Goal: Information Seeking & Learning: Learn about a topic

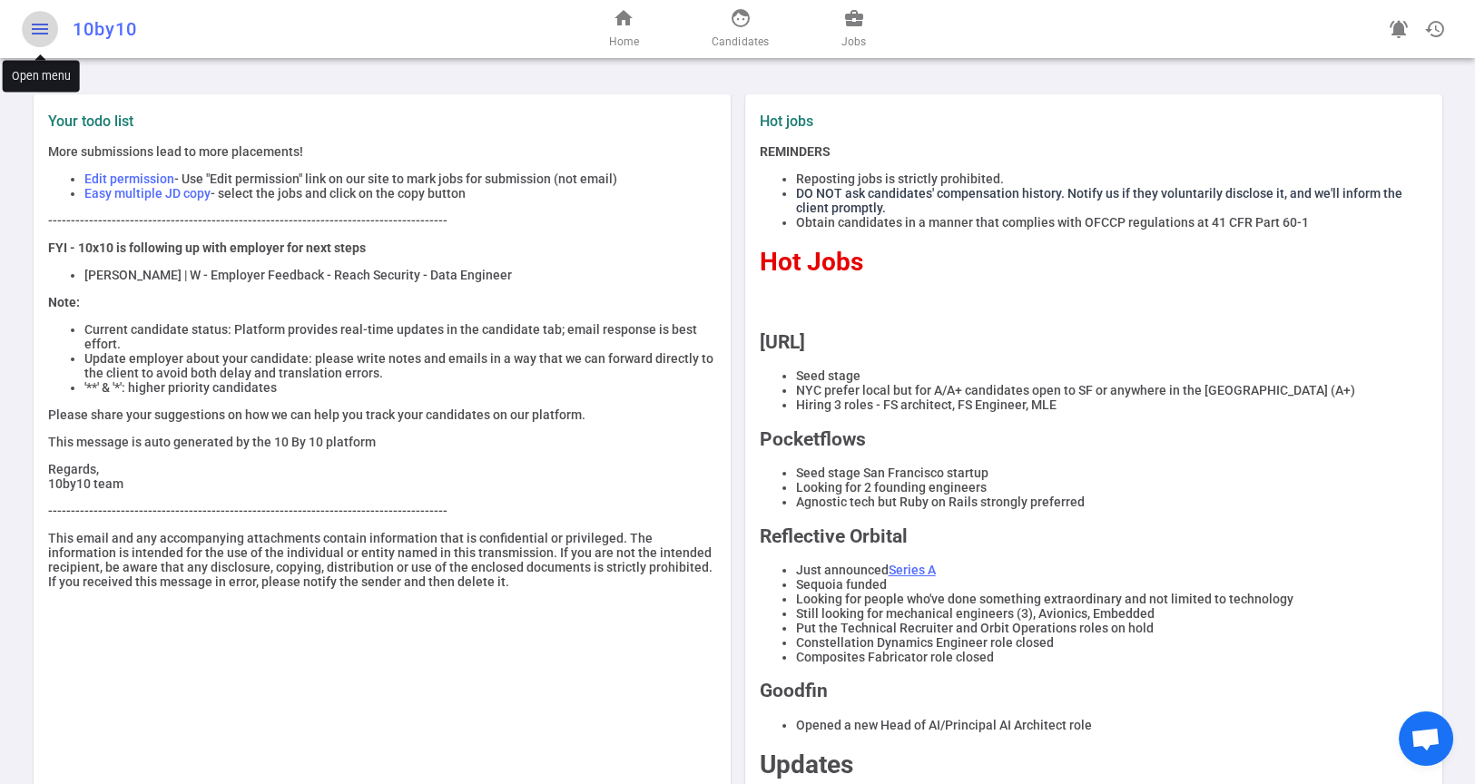
click at [43, 29] on span "menu" at bounding box center [40, 29] width 22 height 22
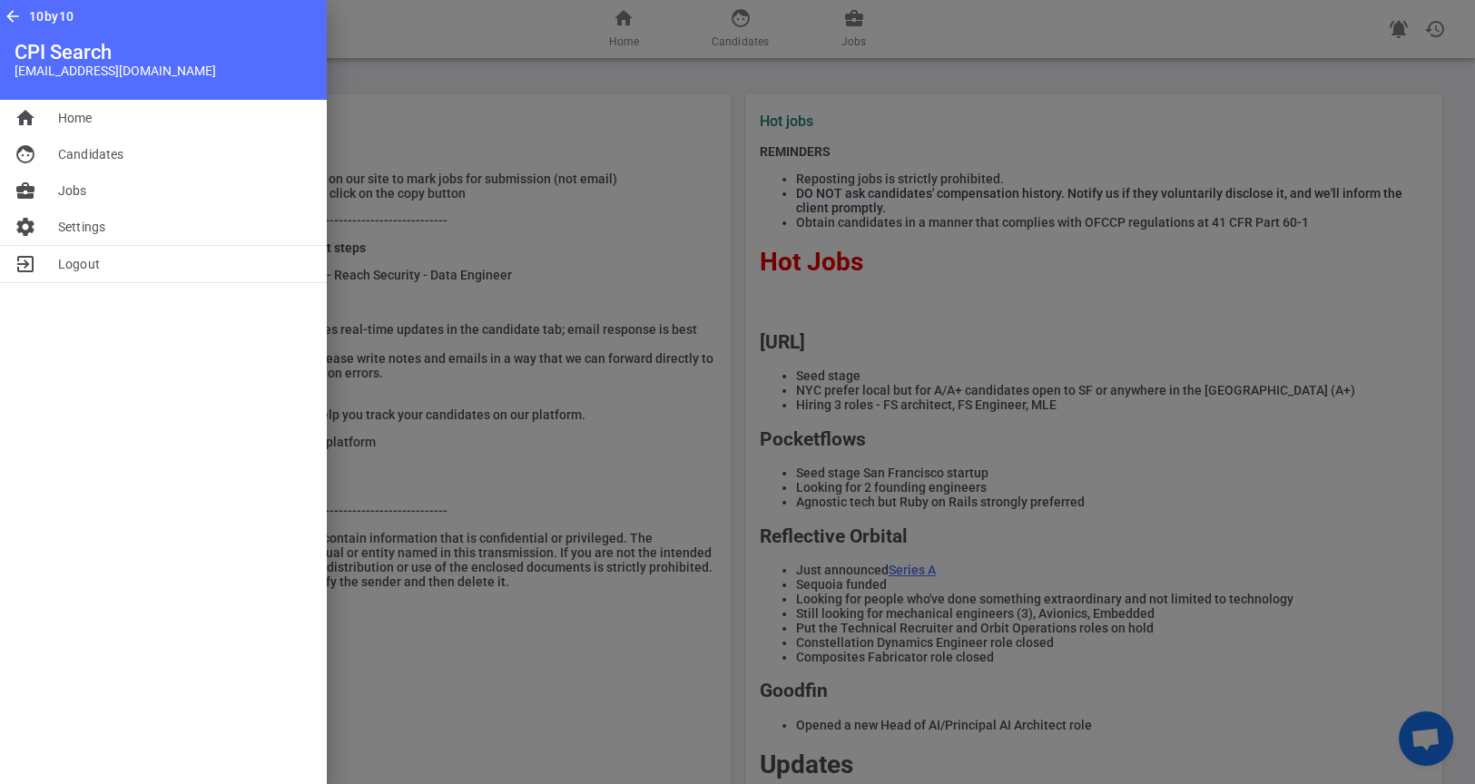
click at [738, 36] on div at bounding box center [737, 392] width 1475 height 784
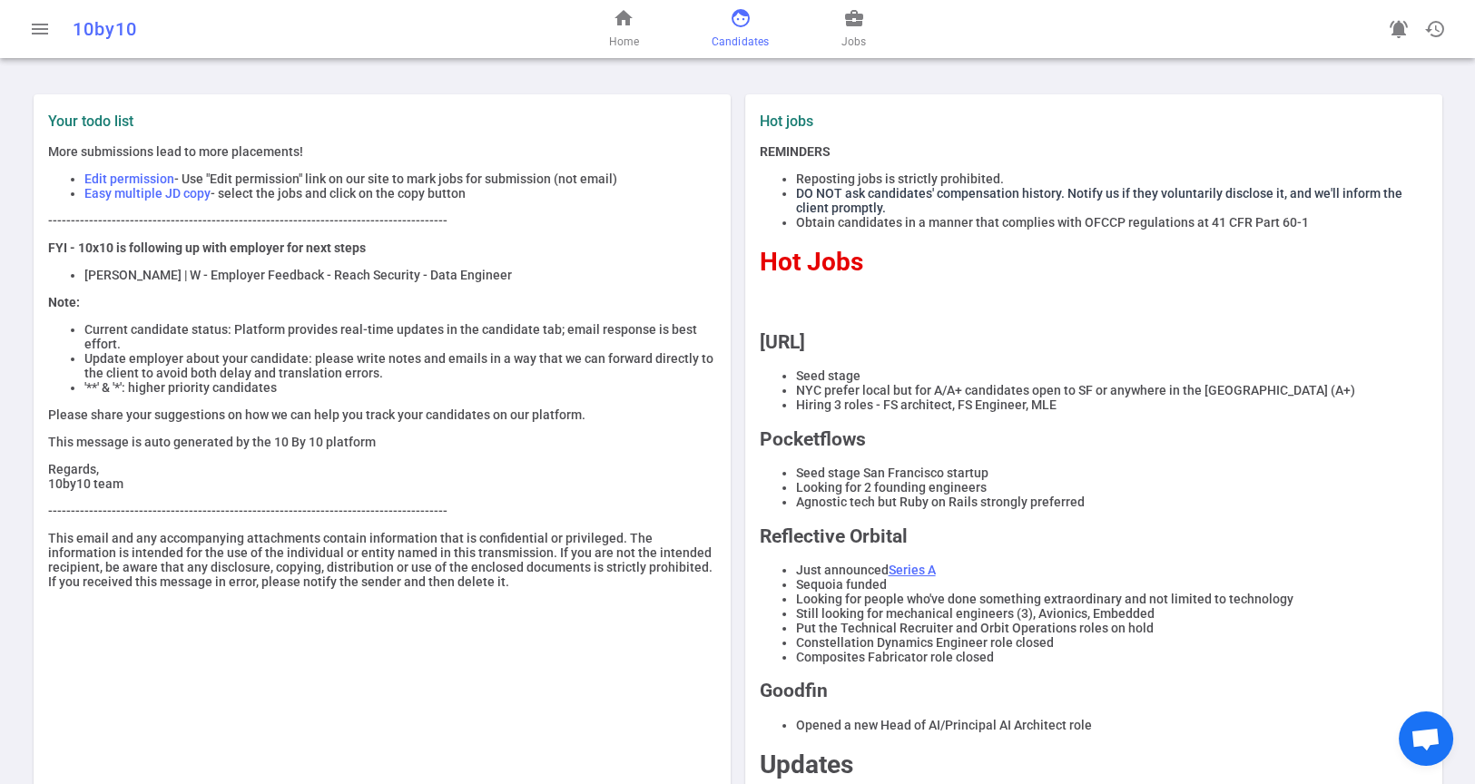
click at [735, 30] on link "face Candidates" at bounding box center [739, 29] width 57 height 44
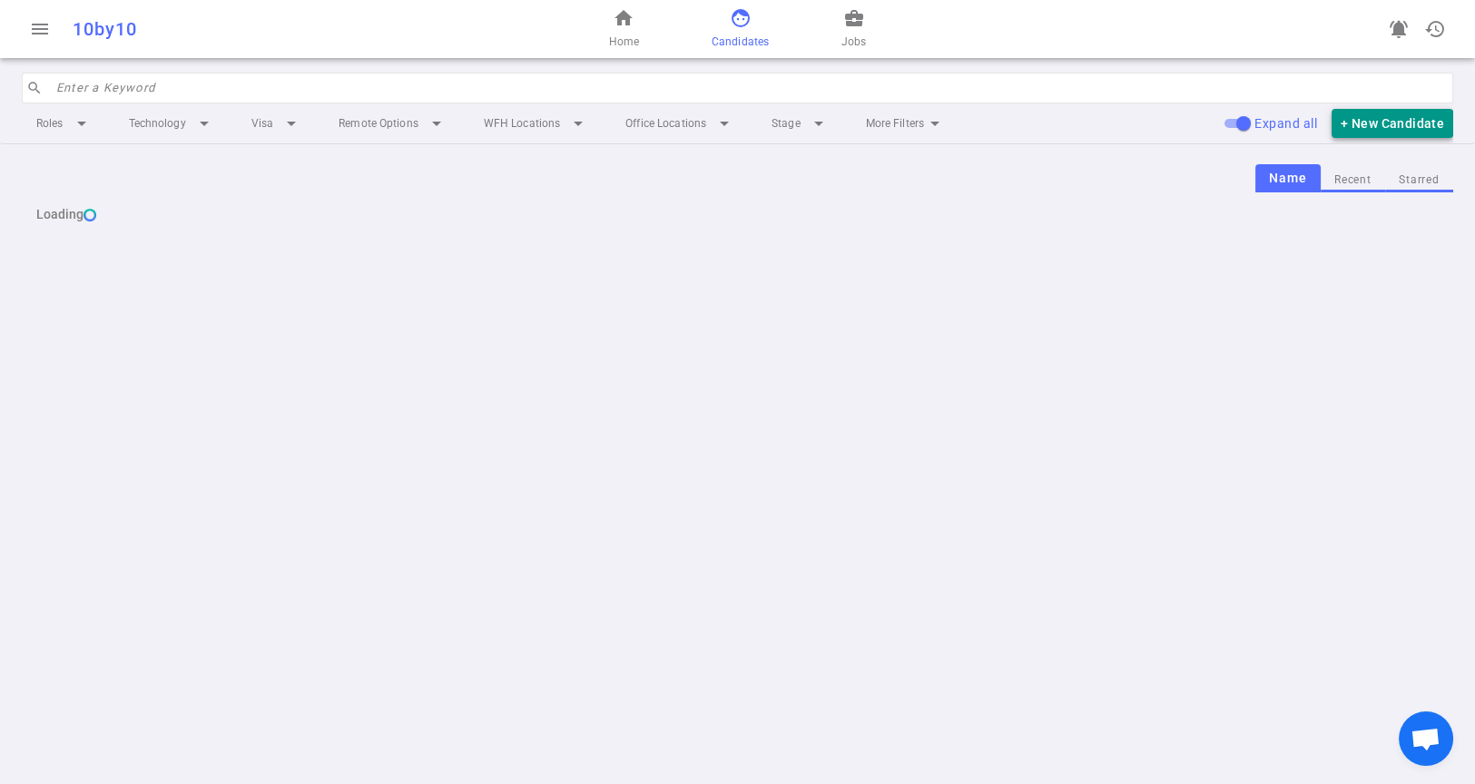
click at [1380, 125] on button "+ New Candidate" at bounding box center [1392, 124] width 122 height 30
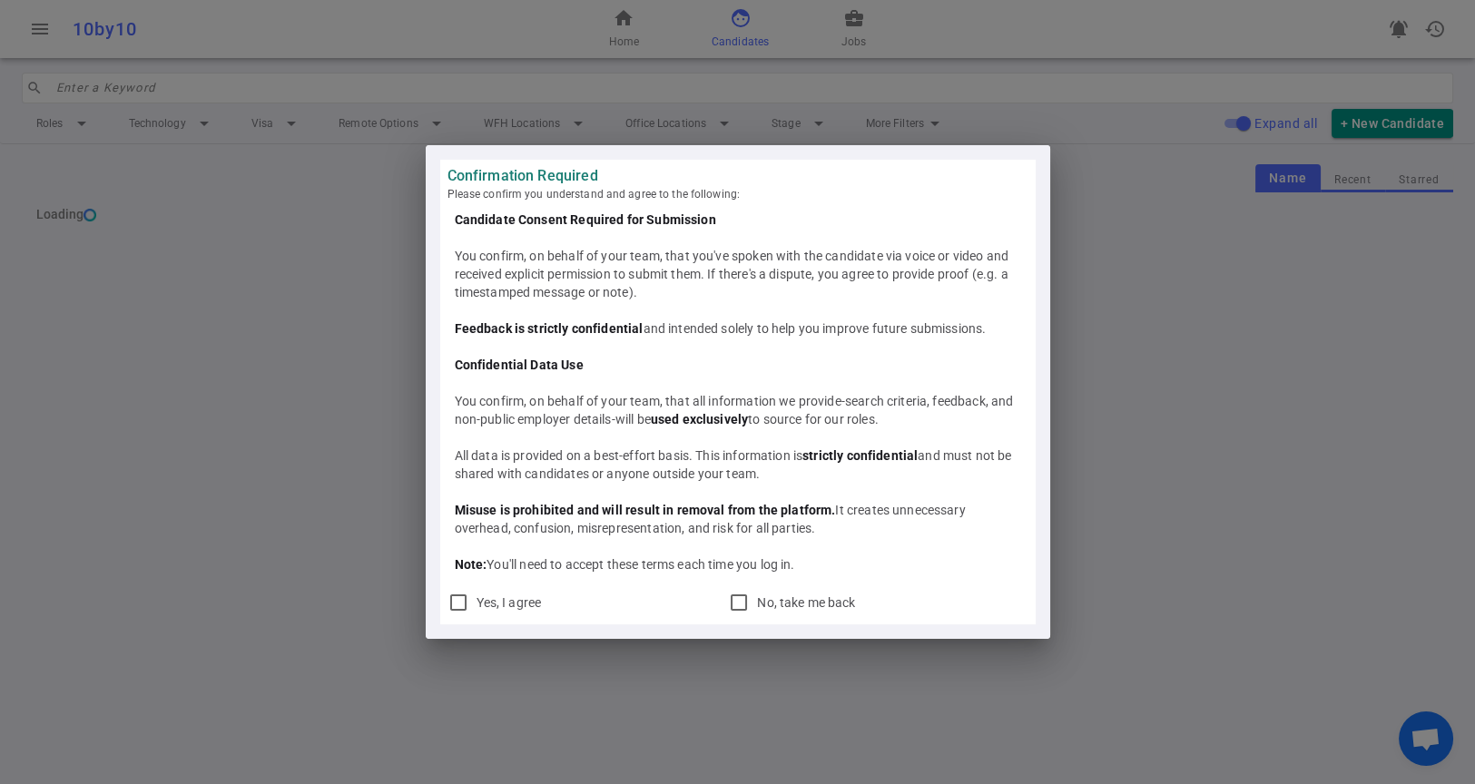
click at [848, 31] on div "Confirmation Required Please confirm you understand and agree to the following:…" at bounding box center [737, 392] width 1475 height 784
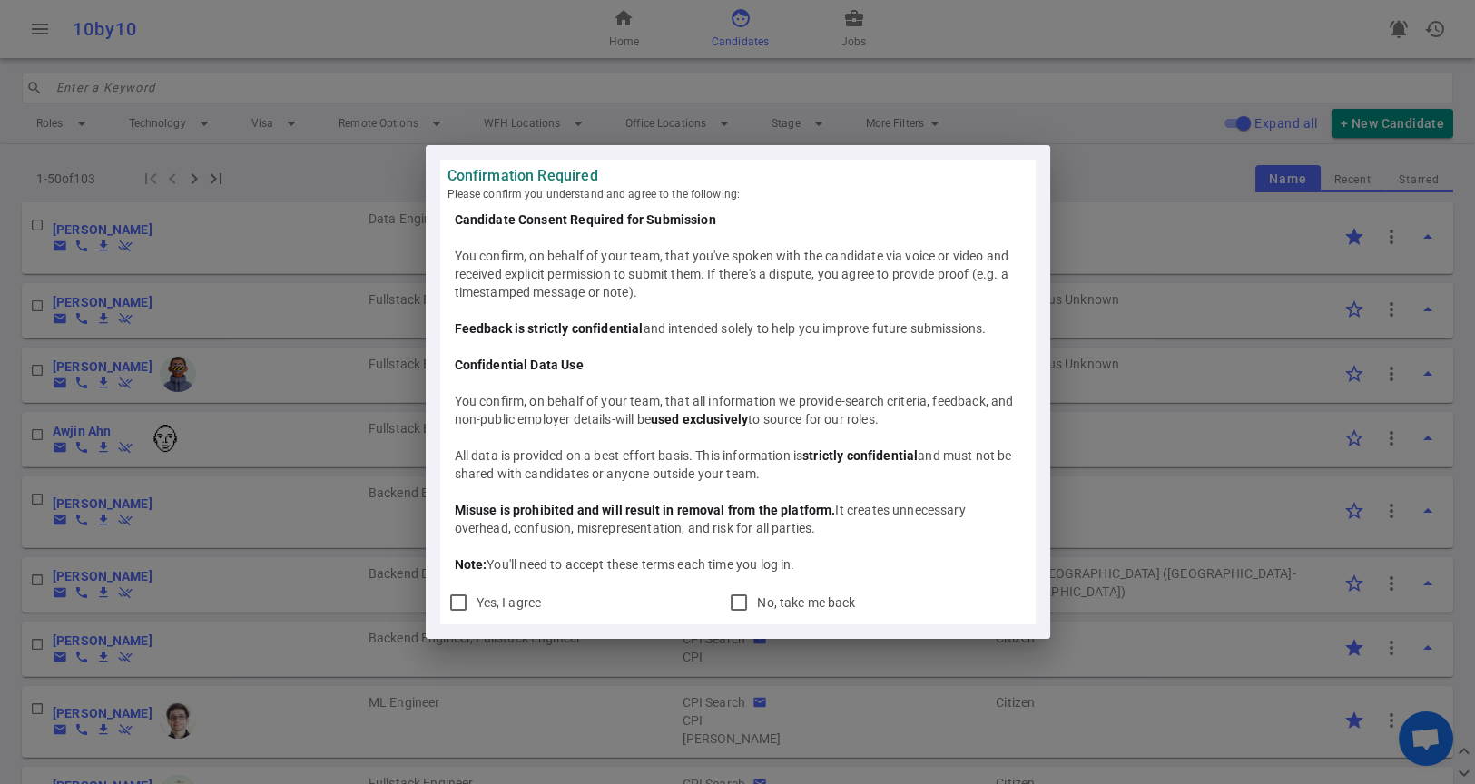
click at [849, 26] on div "Confirmation Required Please confirm you understand and agree to the following:…" at bounding box center [737, 392] width 1475 height 784
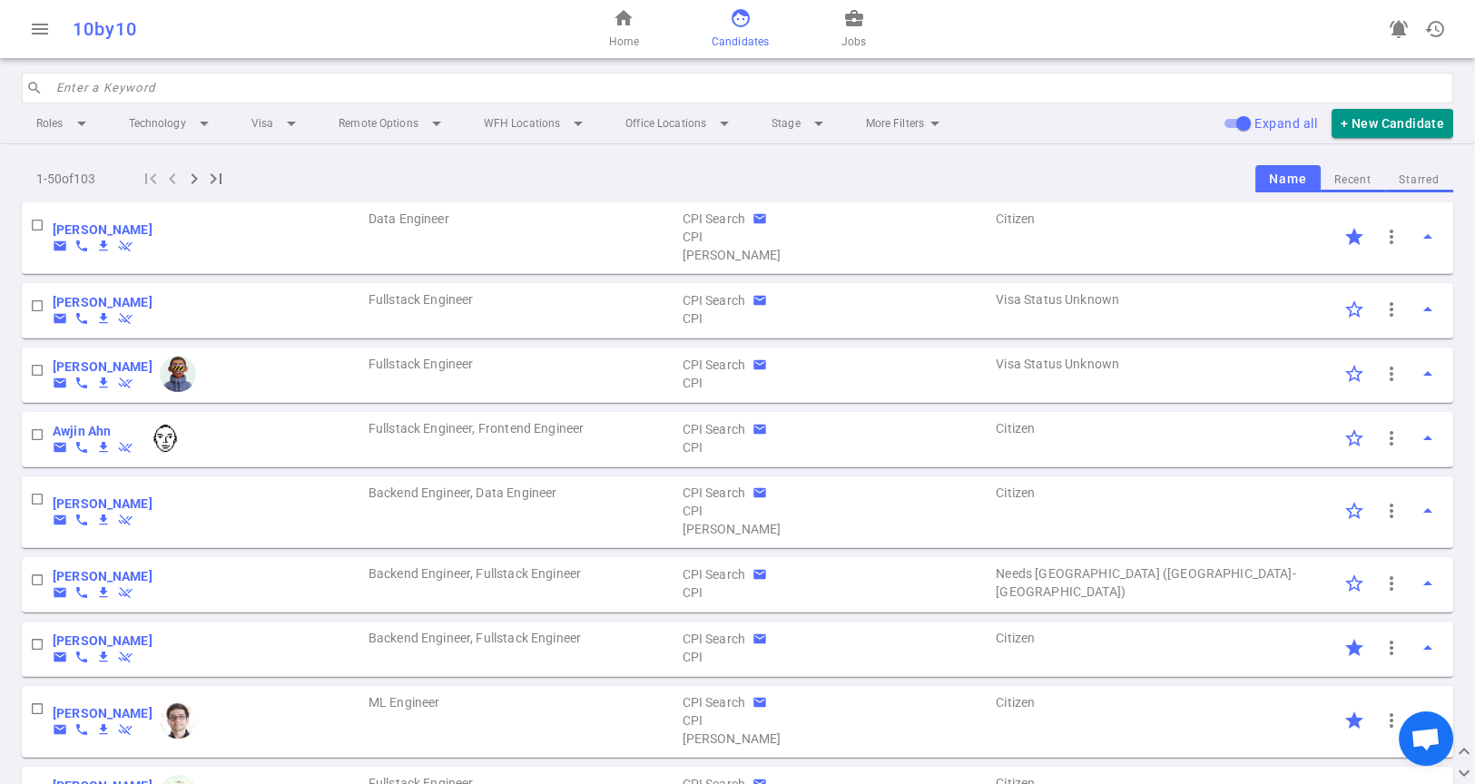
click at [849, 26] on span "business_center" at bounding box center [854, 18] width 22 height 22
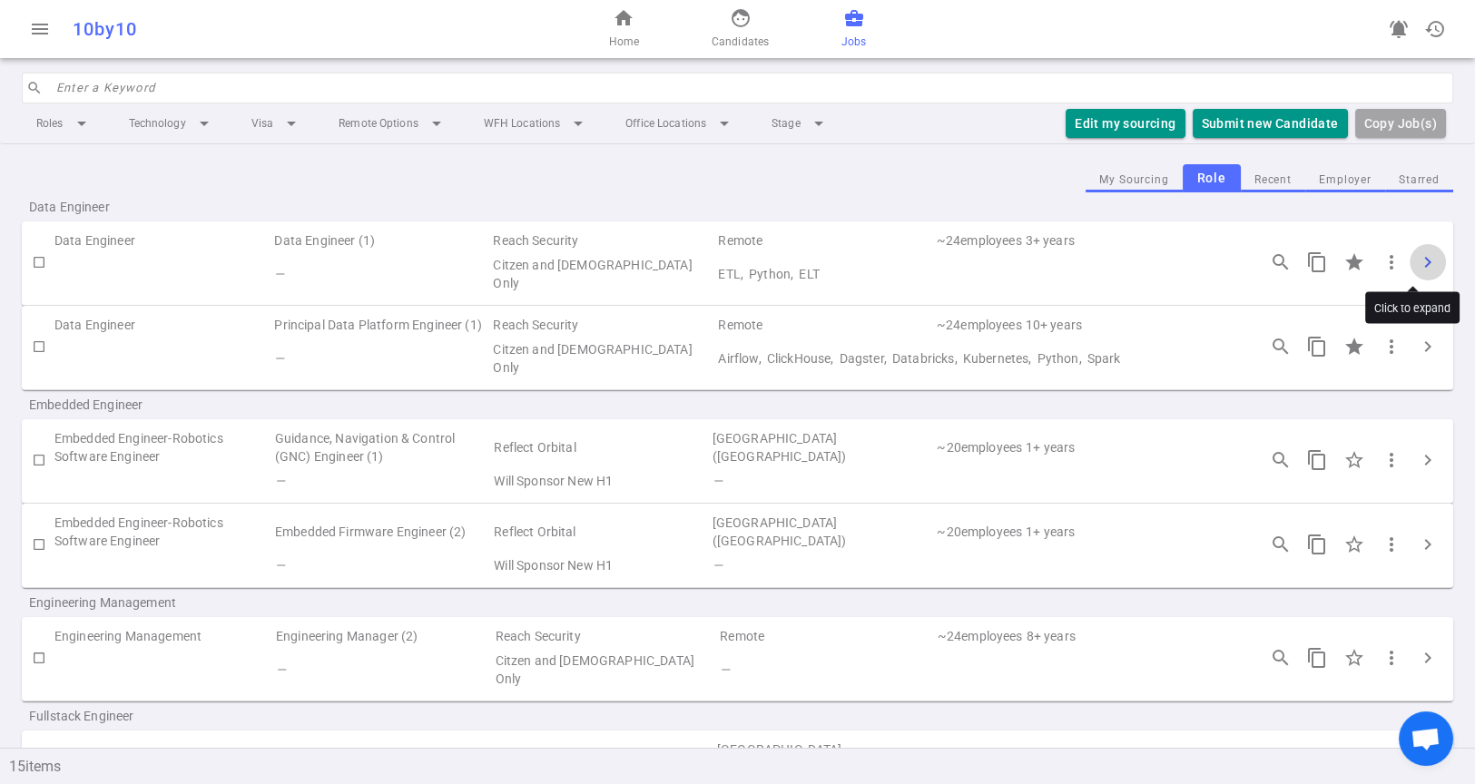
click at [1416, 262] on span "chevron_right" at bounding box center [1427, 262] width 22 height 22
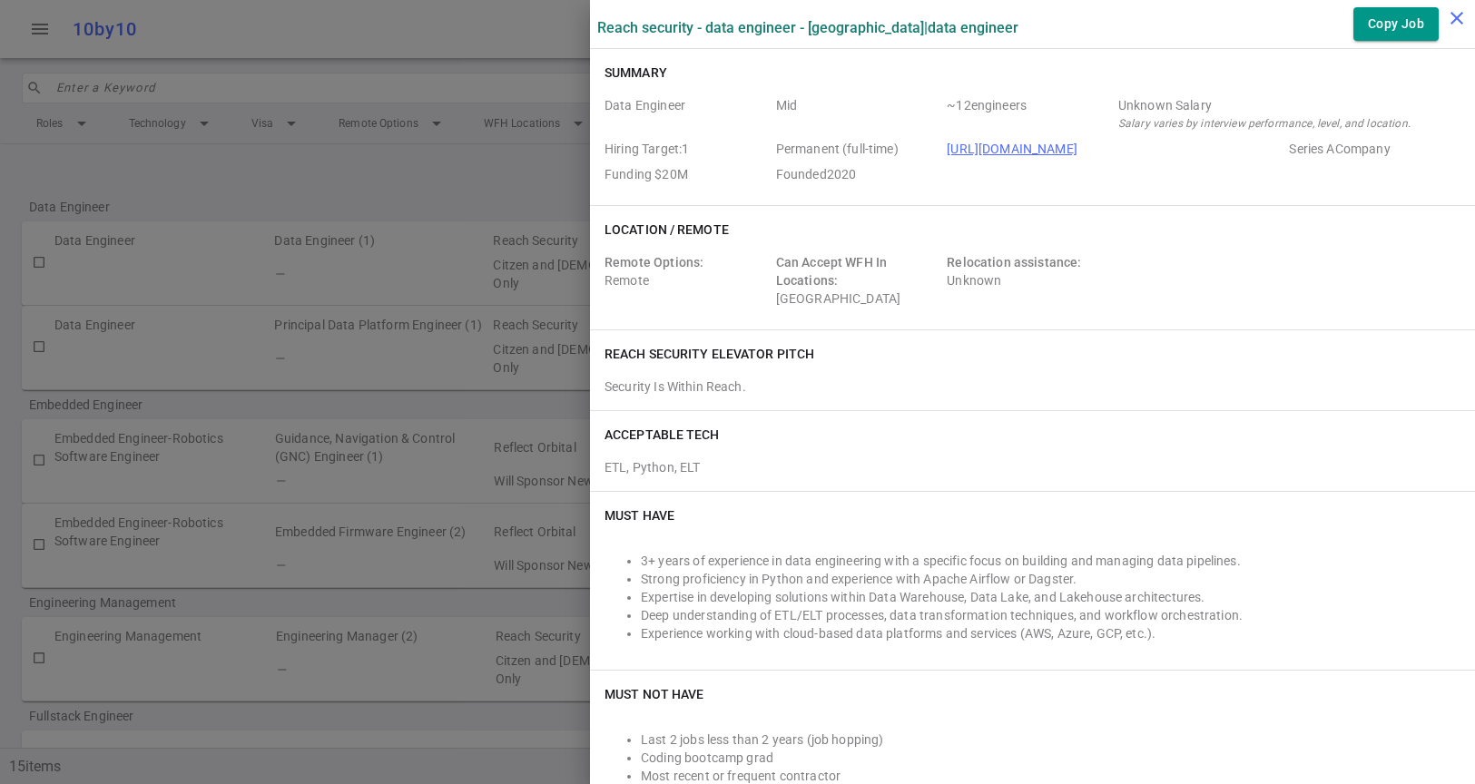
click at [1455, 19] on icon "close" at bounding box center [1457, 18] width 22 height 22
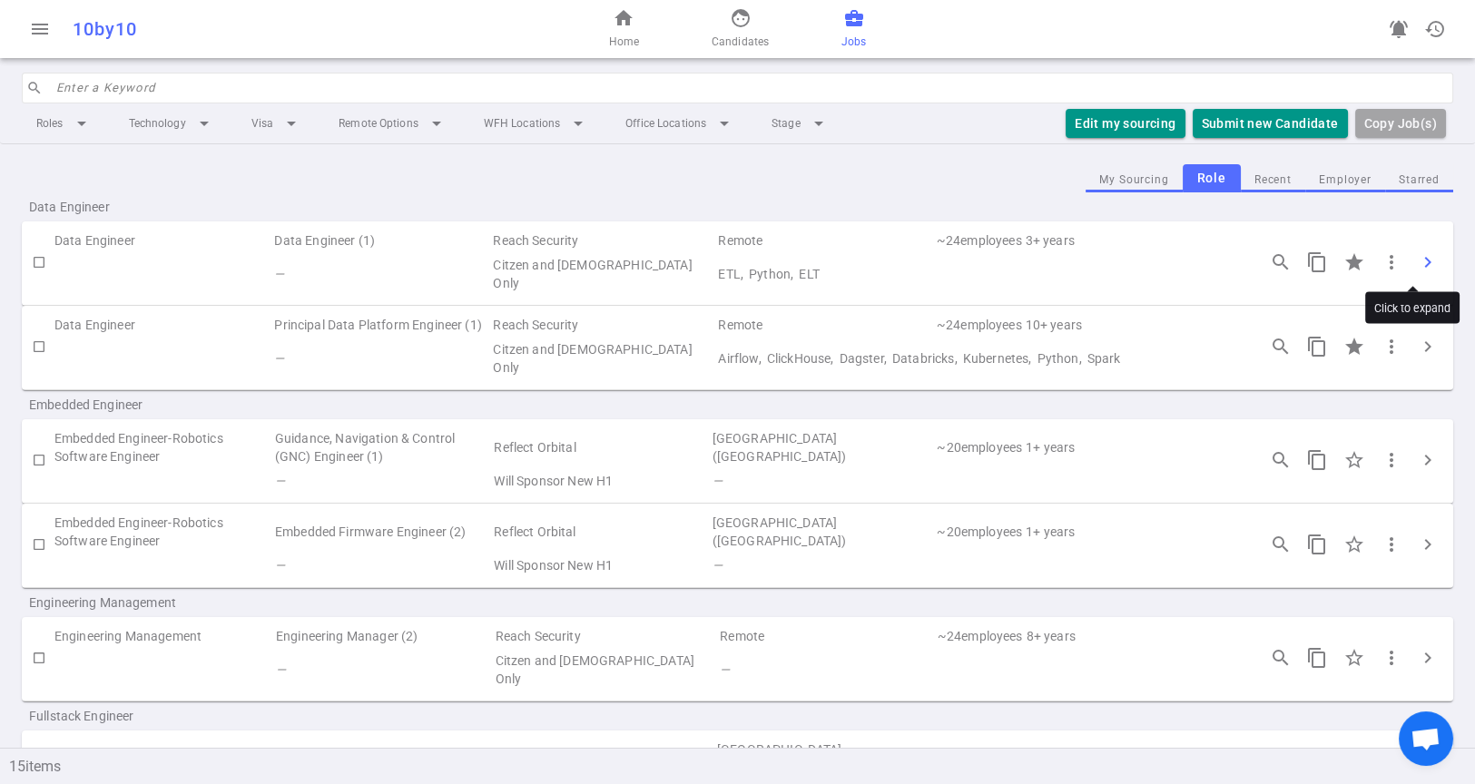
click at [1416, 254] on span "chevron_right" at bounding box center [1427, 262] width 22 height 22
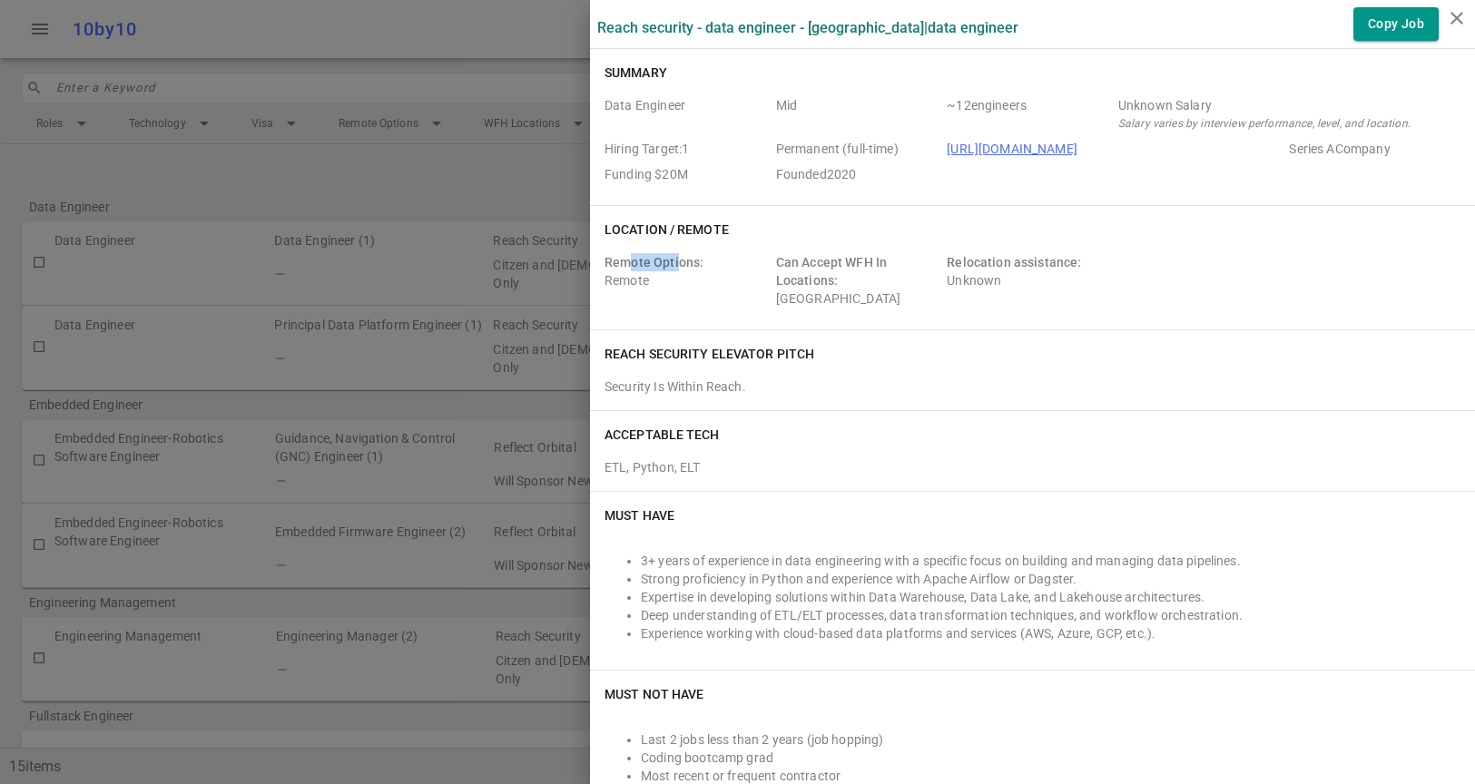
drag, startPoint x: 615, startPoint y: 261, endPoint x: 663, endPoint y: 261, distance: 48.1
click at [663, 261] on span "Remote Options:" at bounding box center [653, 262] width 99 height 15
click at [695, 290] on div "Remote Options: Remote" at bounding box center [686, 280] width 164 height 54
click at [338, 378] on div at bounding box center [737, 392] width 1475 height 784
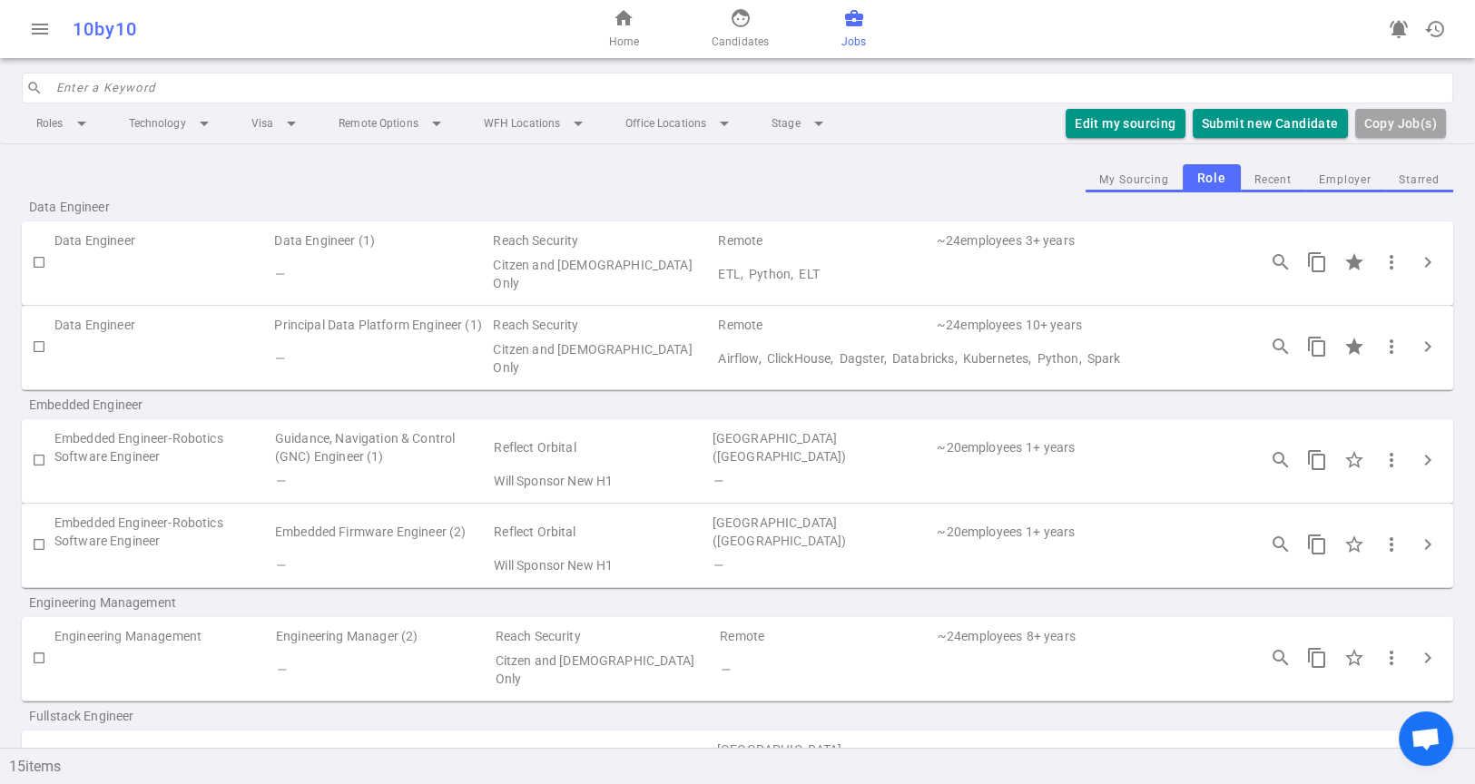
click at [1430, 348] on div "search_insights content_copy star more_vert chevron_right" at bounding box center [1354, 347] width 198 height 38
click at [1423, 349] on button "chevron_right" at bounding box center [1427, 346] width 36 height 36
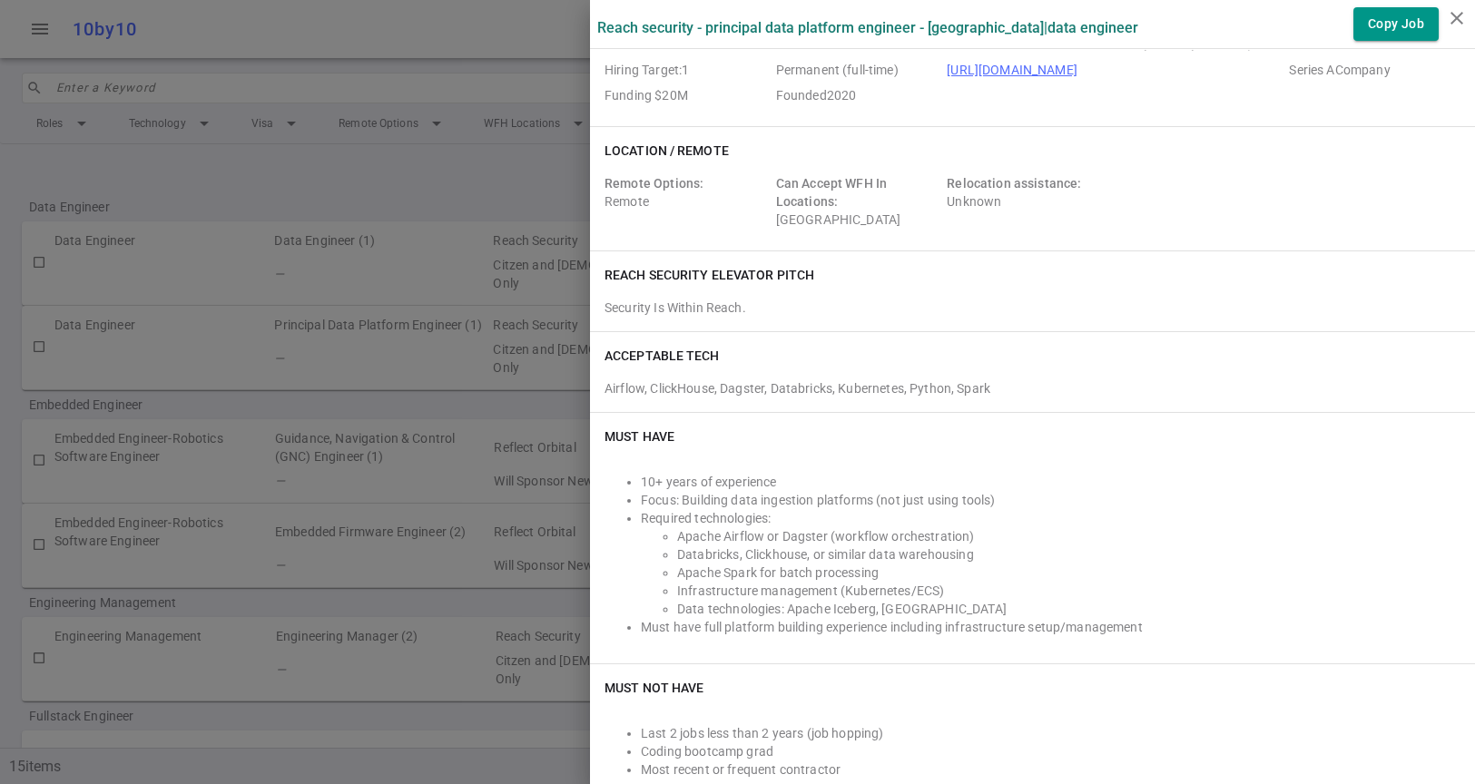
scroll to position [604, 0]
